Goal: Find specific fact: Find specific fact

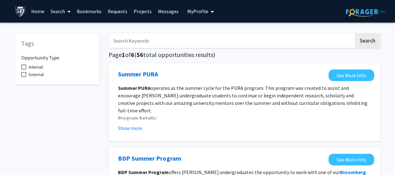
click at [93, 76] on div "Tags Opportunity Type Internal External" at bounding box center [57, 58] width 84 height 51
click at [27, 67] on label "Internal" at bounding box center [32, 66] width 22 height 7
click at [24, 69] on input "Internal" at bounding box center [23, 69] width 0 height 0
checkbox input "true"
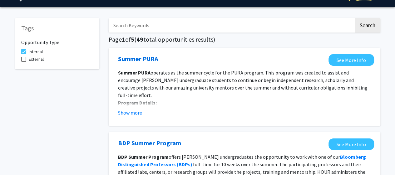
scroll to position [22, 0]
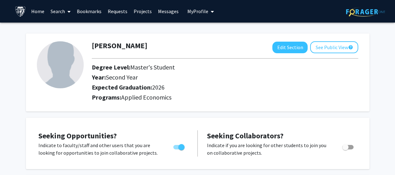
click at [174, 13] on link "Messages" at bounding box center [168, 11] width 27 height 22
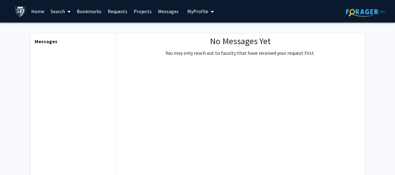
click at [52, 42] on b "Messages" at bounding box center [46, 41] width 23 height 6
click at [197, 12] on span "My Profile" at bounding box center [197, 11] width 21 height 6
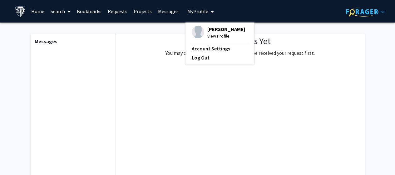
click at [163, 17] on link "Messages" at bounding box center [168, 11] width 27 height 22
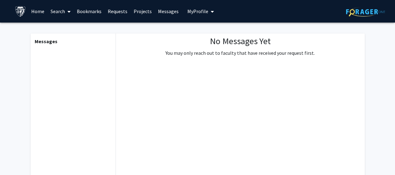
click at [163, 16] on link "Messages" at bounding box center [168, 11] width 27 height 22
click at [82, 8] on link "Bookmarks" at bounding box center [89, 11] width 31 height 22
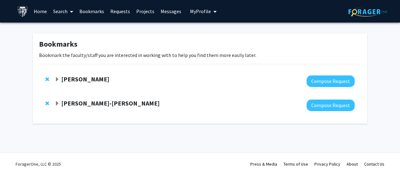
click at [68, 78] on strong "[PERSON_NAME]" at bounding box center [85, 79] width 48 height 8
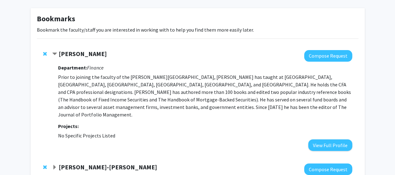
scroll to position [26, 0]
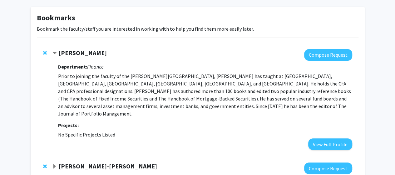
click at [81, 55] on strong "[PERSON_NAME]" at bounding box center [83, 53] width 48 height 8
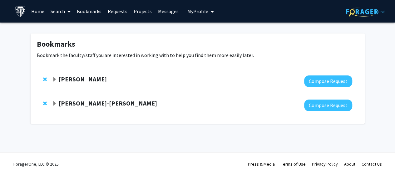
scroll to position [0, 0]
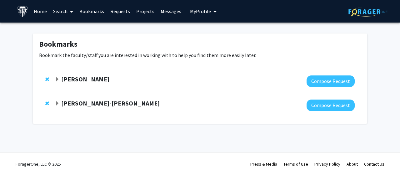
click at [70, 77] on strong "[PERSON_NAME]" at bounding box center [85, 79] width 48 height 8
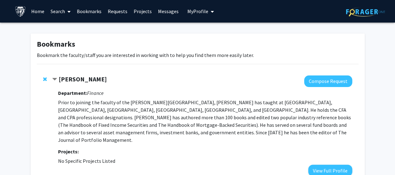
click at [112, 95] on h3 "Department: Finance" at bounding box center [205, 93] width 294 height 6
click at [61, 8] on link "Search" at bounding box center [60, 11] width 26 height 22
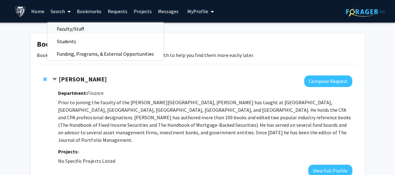
click at [67, 30] on span "Faculty/Staff" at bounding box center [70, 28] width 46 height 12
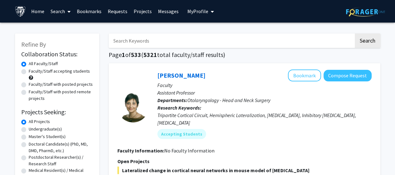
click at [145, 40] on input "Search Keywords" at bounding box center [231, 40] width 245 height 14
type input "fabozzi"
click at [363, 46] on button "Search" at bounding box center [368, 40] width 26 height 14
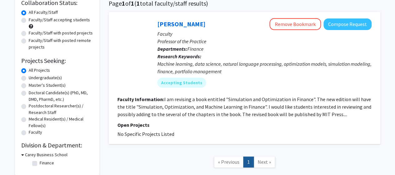
scroll to position [47, 0]
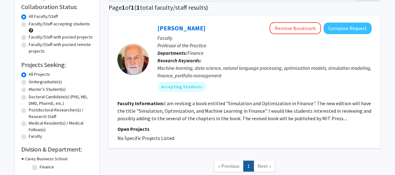
click at [151, 105] on b "Faculty Information:" at bounding box center [140, 103] width 47 height 6
